Goal: Task Accomplishment & Management: Manage account settings

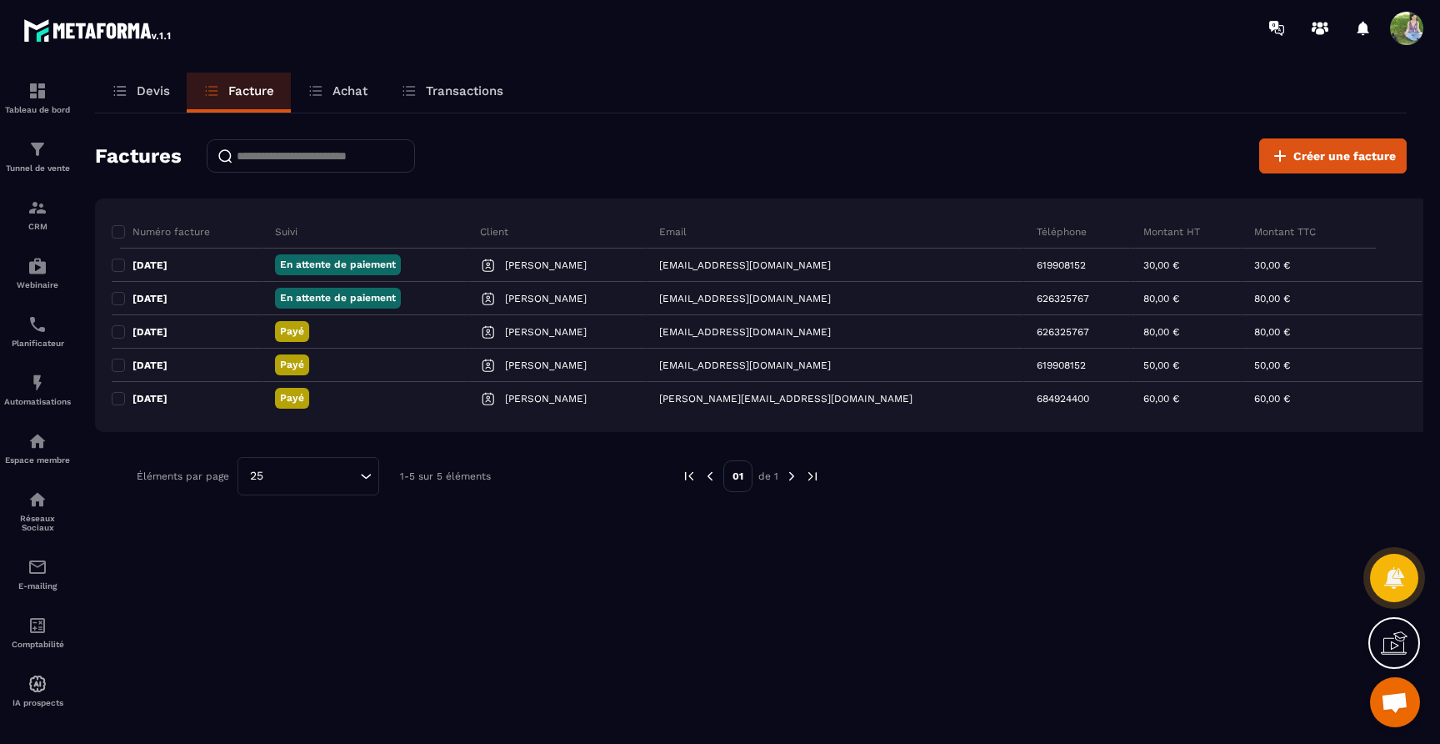
scroll to position [10622, 0]
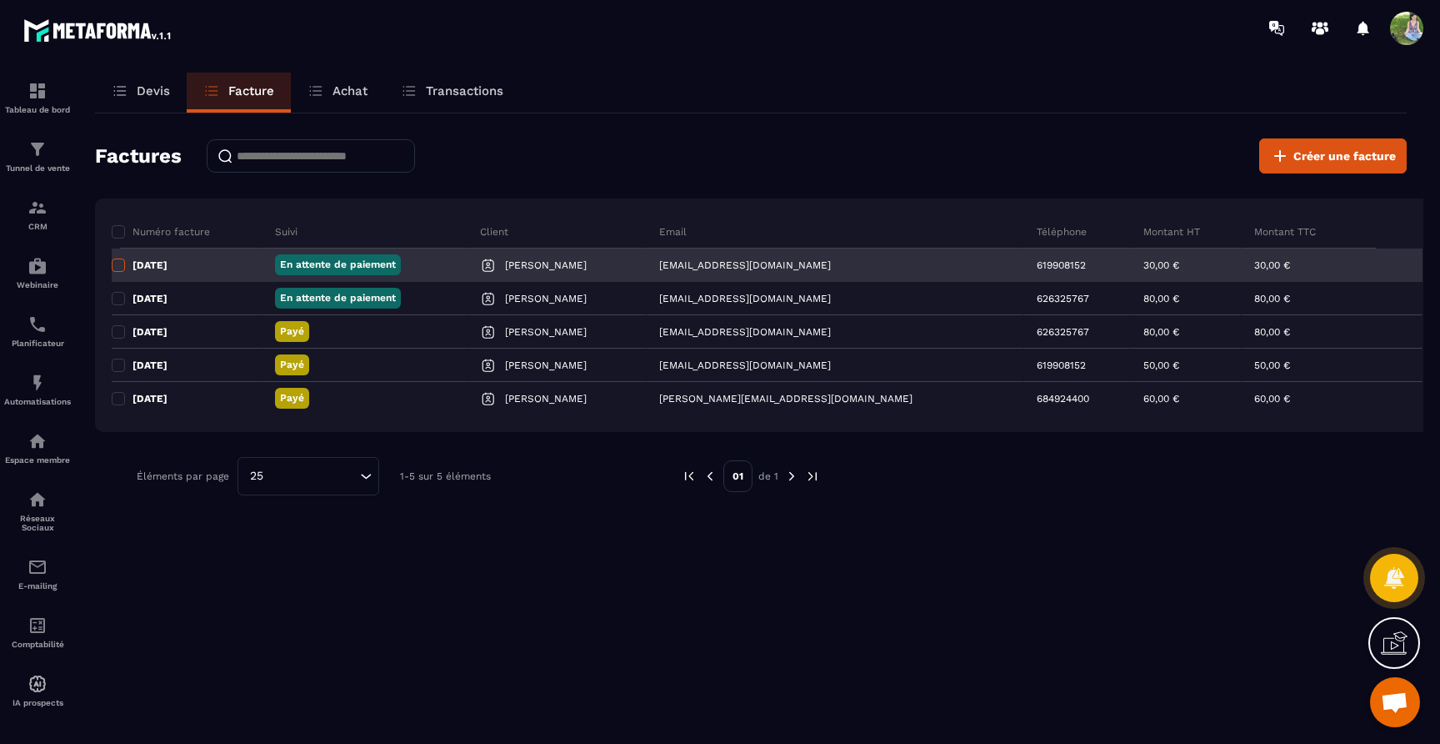
click at [120, 265] on span at bounding box center [118, 264] width 13 height 13
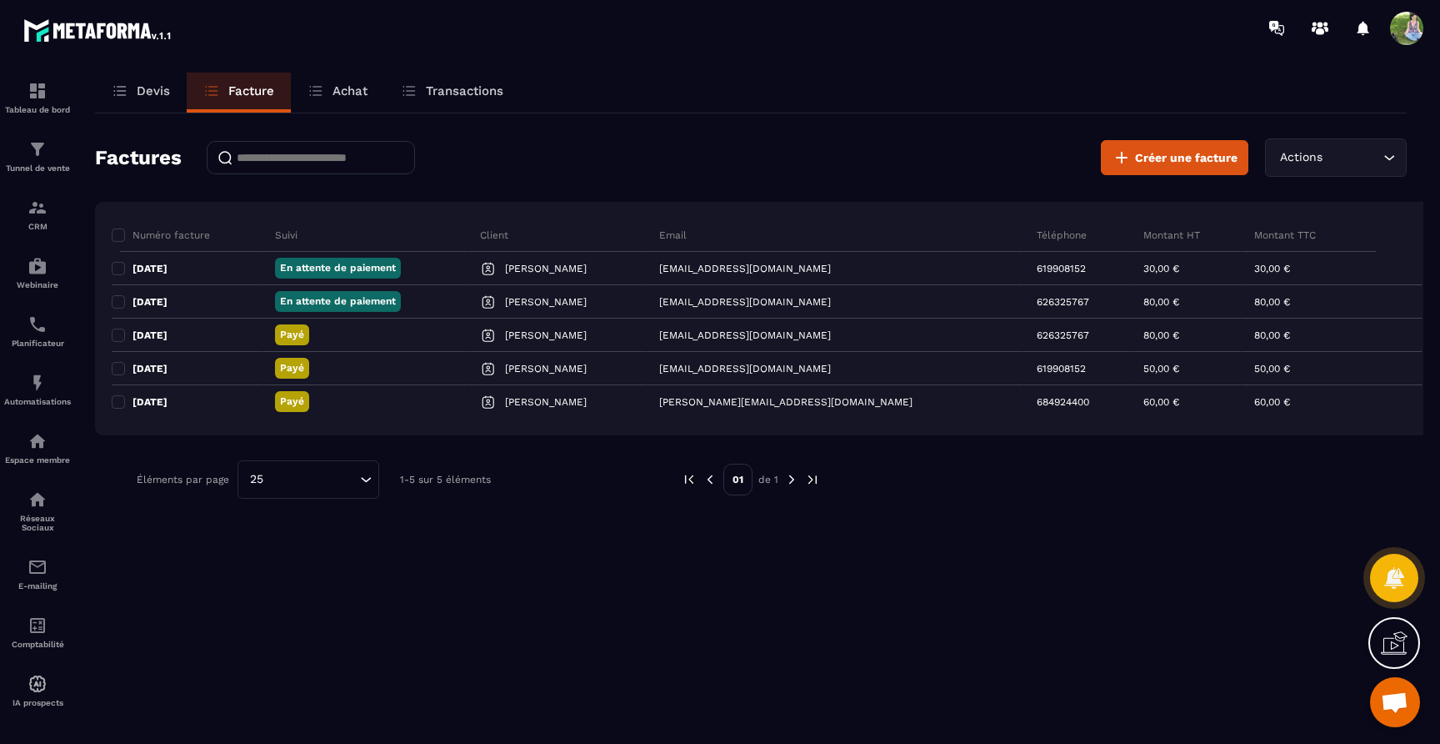
click at [1381, 164] on icon "Search for option" at bounding box center [1389, 157] width 17 height 17
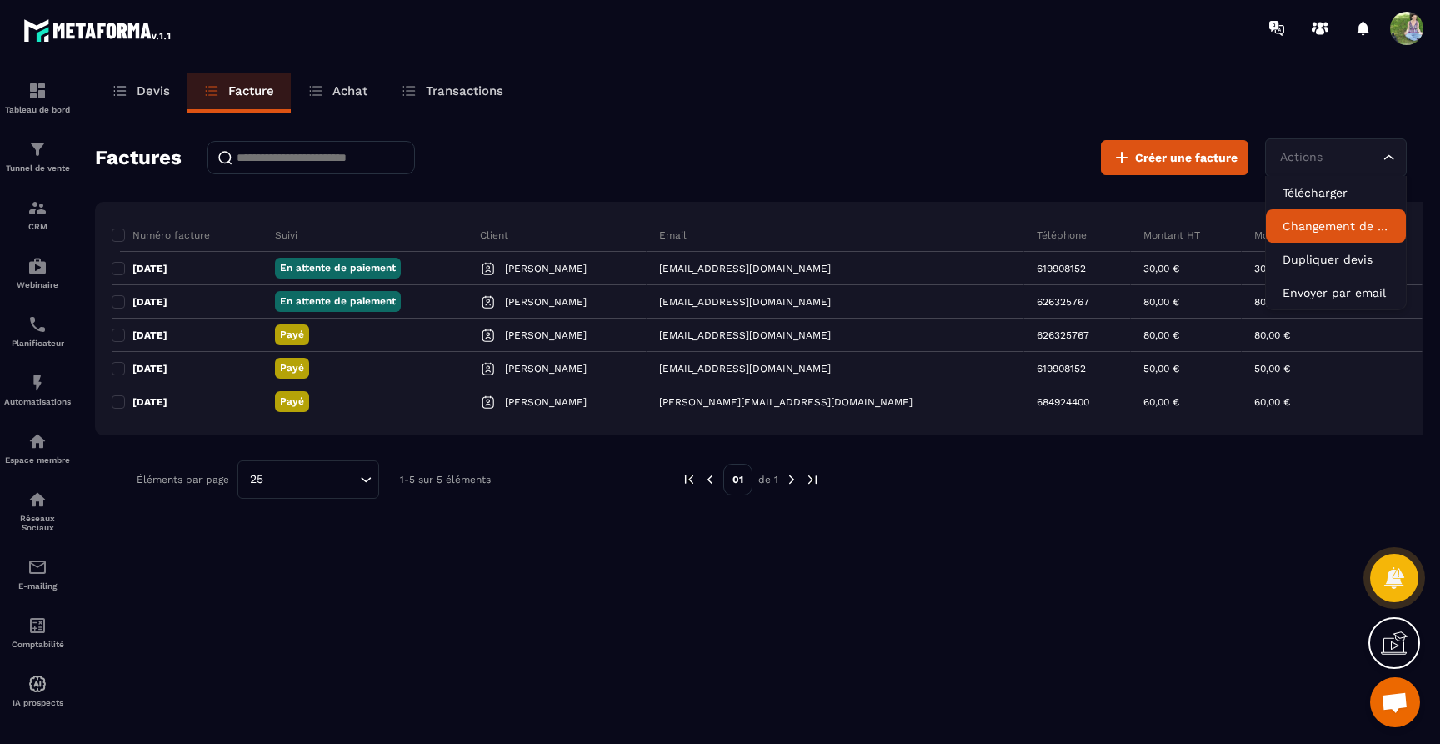
click at [1345, 222] on p "Changement de statut" at bounding box center [1336, 226] width 107 height 17
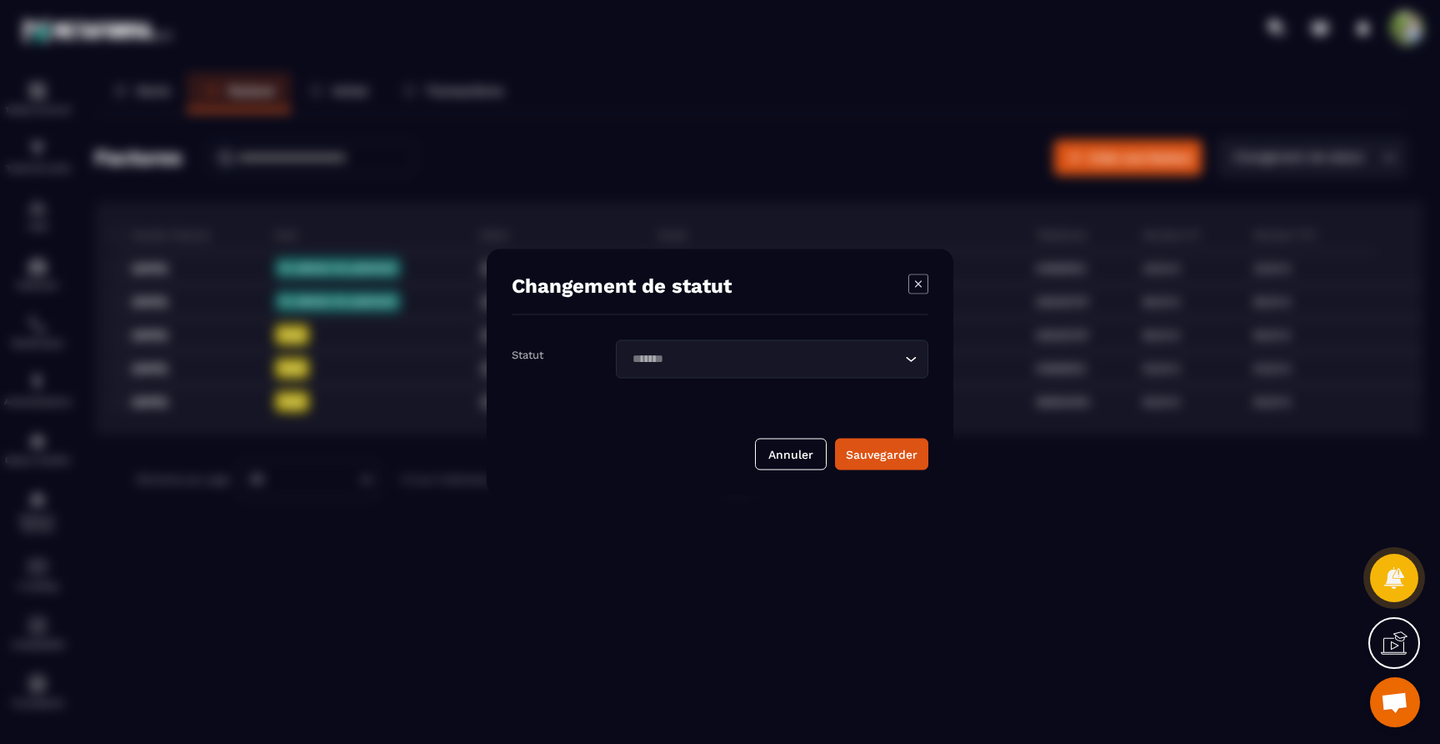
click at [663, 358] on input "Search for option" at bounding box center [764, 359] width 274 height 18
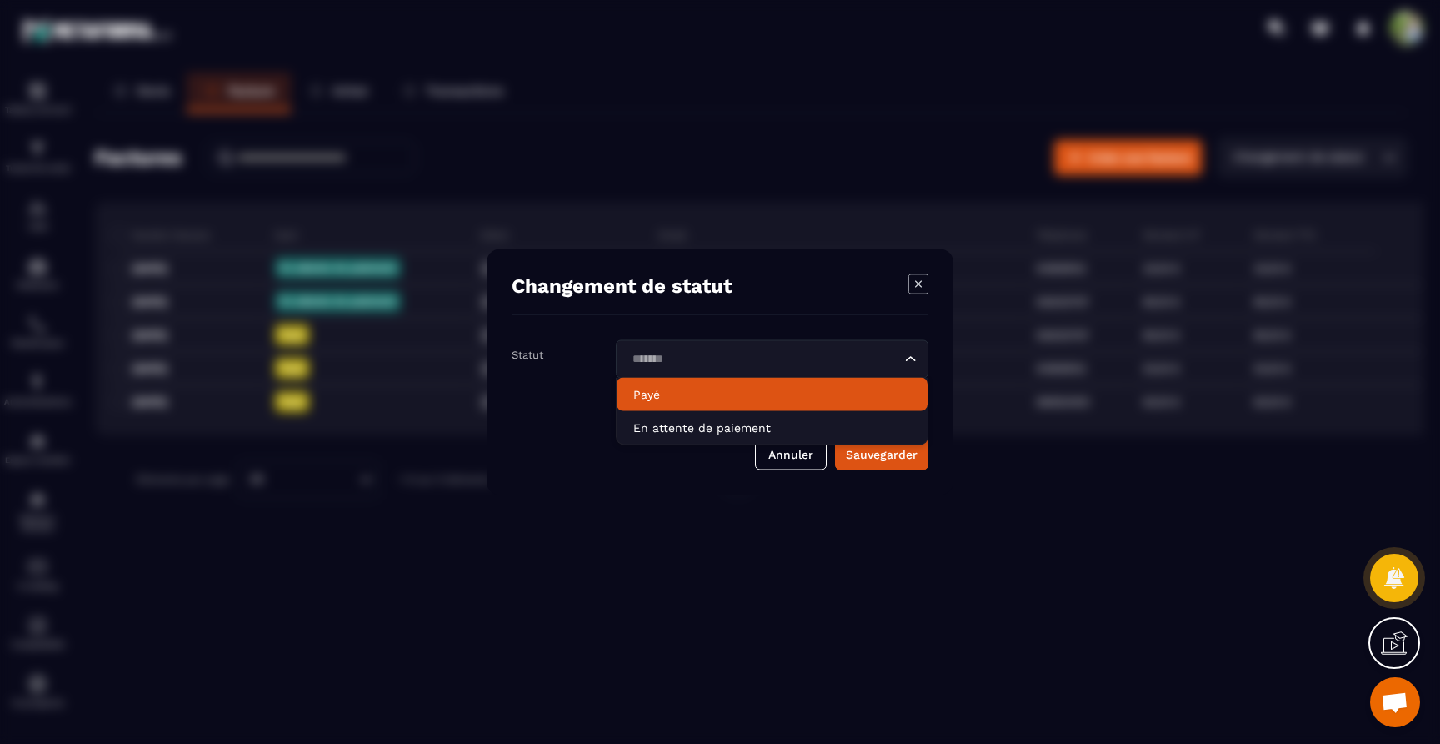
click at [662, 393] on p "Payé" at bounding box center [772, 394] width 278 height 17
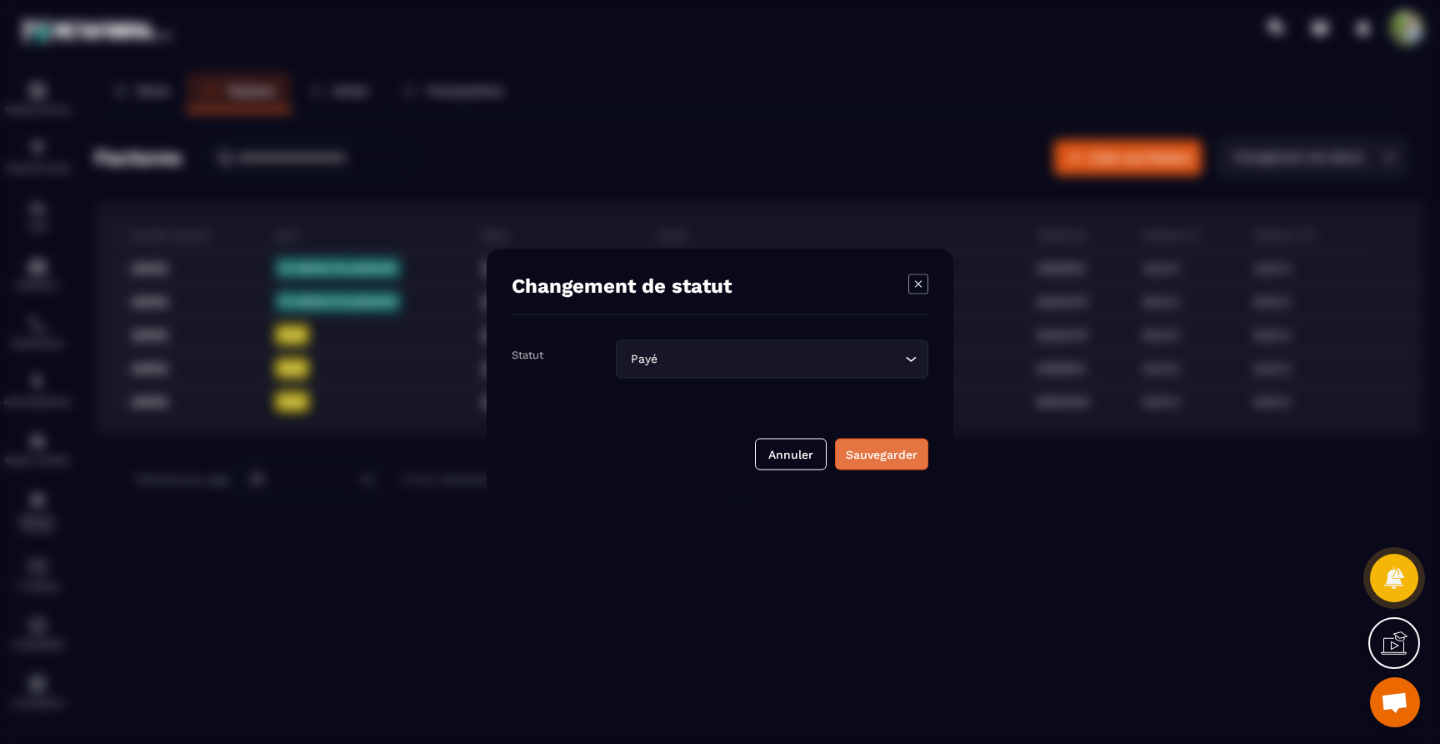
click at [875, 457] on div "Sauvegarder" at bounding box center [882, 454] width 72 height 17
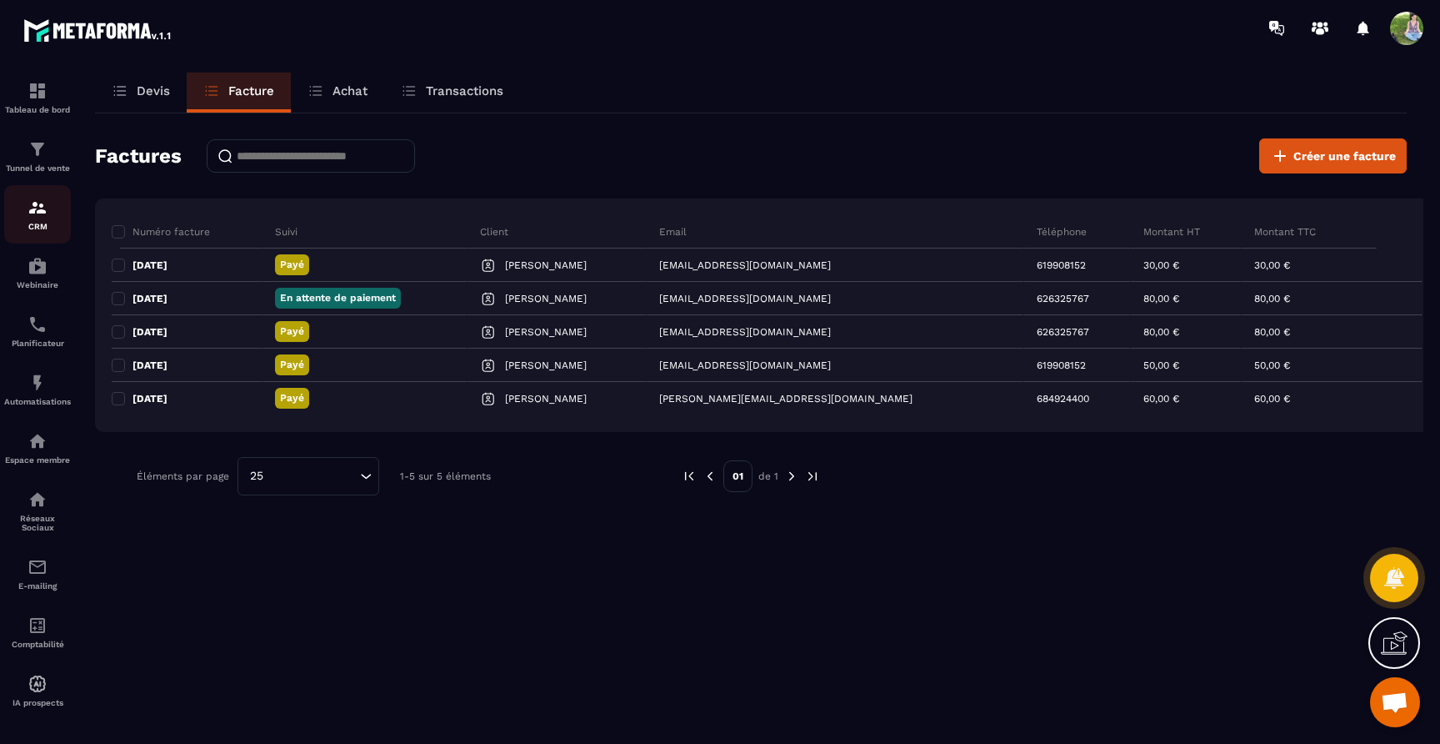
click at [31, 198] on link "CRM" at bounding box center [37, 214] width 67 height 58
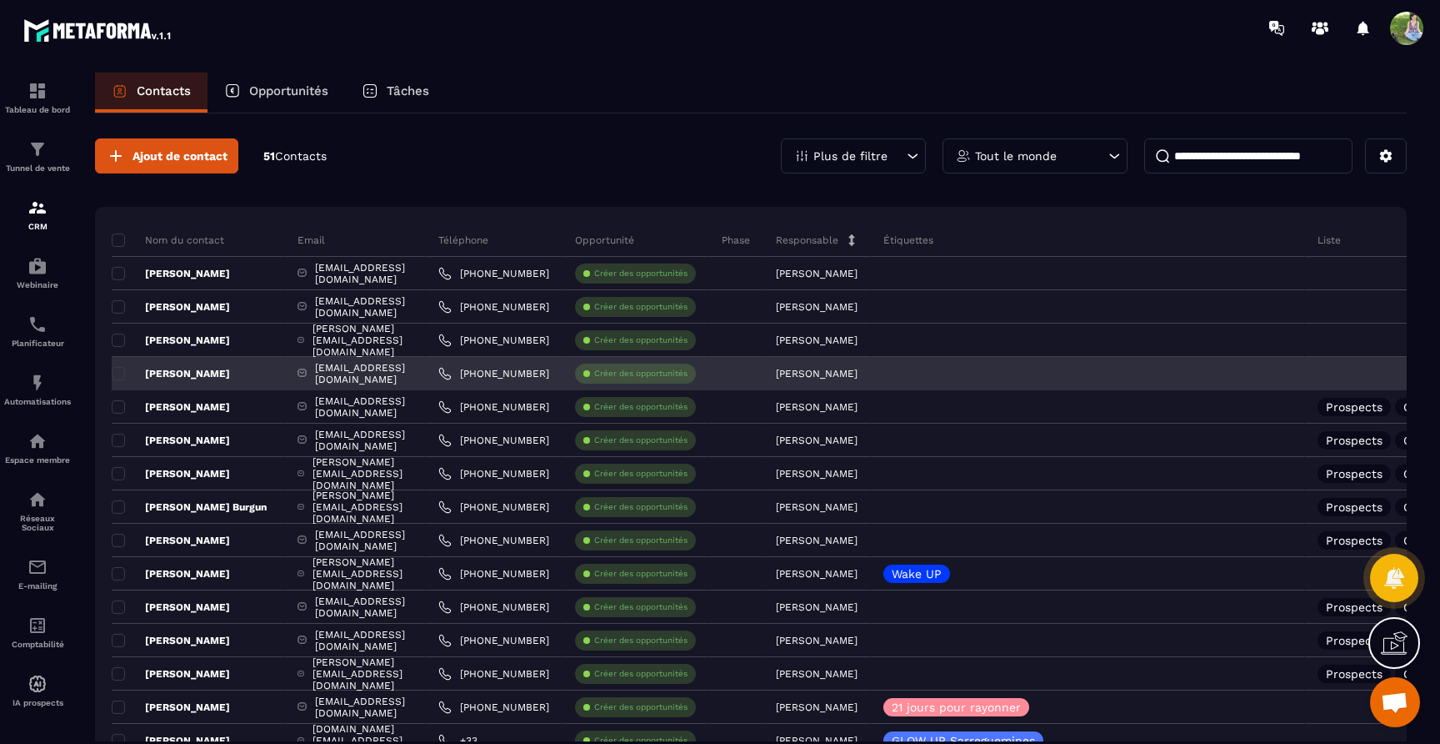
click at [198, 367] on p "[PERSON_NAME]" at bounding box center [171, 373] width 118 height 13
